Goal: Task Accomplishment & Management: Manage account settings

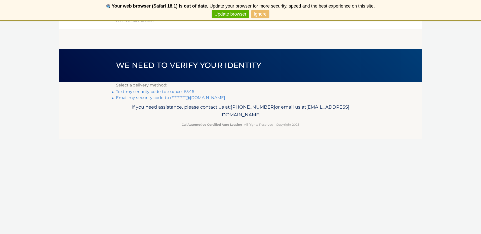
click at [138, 93] on link "Text my security code to xxx-xxx-5546" at bounding box center [155, 91] width 78 height 5
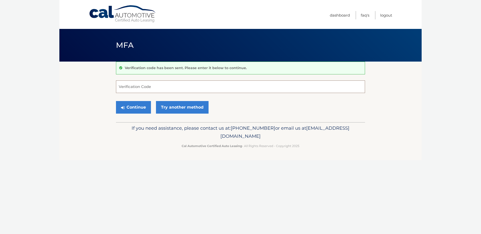
click at [187, 90] on input "Verification Code" at bounding box center [240, 86] width 249 height 13
type input "411568"
click at [141, 110] on button "Continue" at bounding box center [133, 107] width 35 height 13
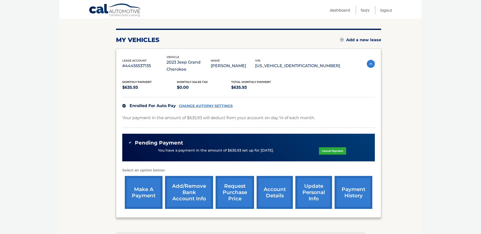
scroll to position [80, 0]
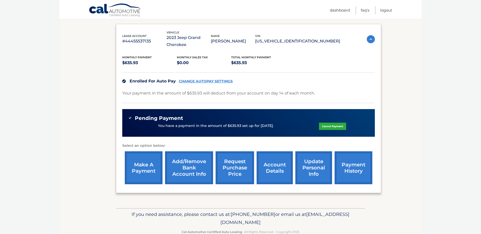
click at [281, 161] on link "account details" at bounding box center [274, 167] width 36 height 33
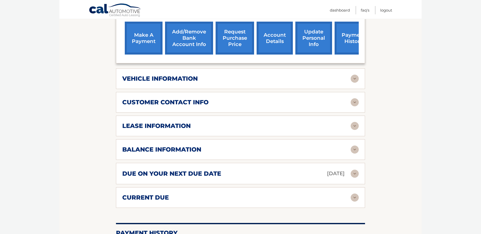
scroll to position [218, 0]
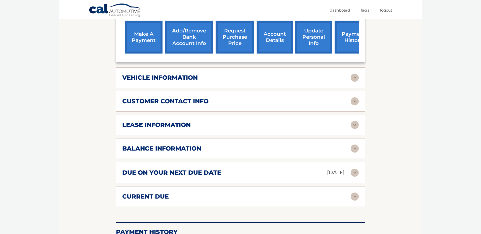
click at [356, 122] on img at bounding box center [355, 125] width 8 height 8
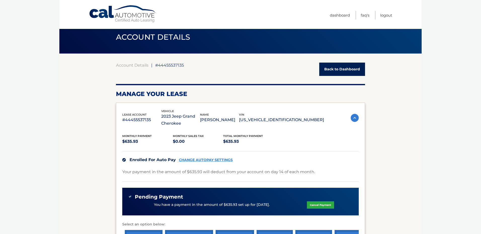
scroll to position [23, 0]
